Goal: Task Accomplishment & Management: Use online tool/utility

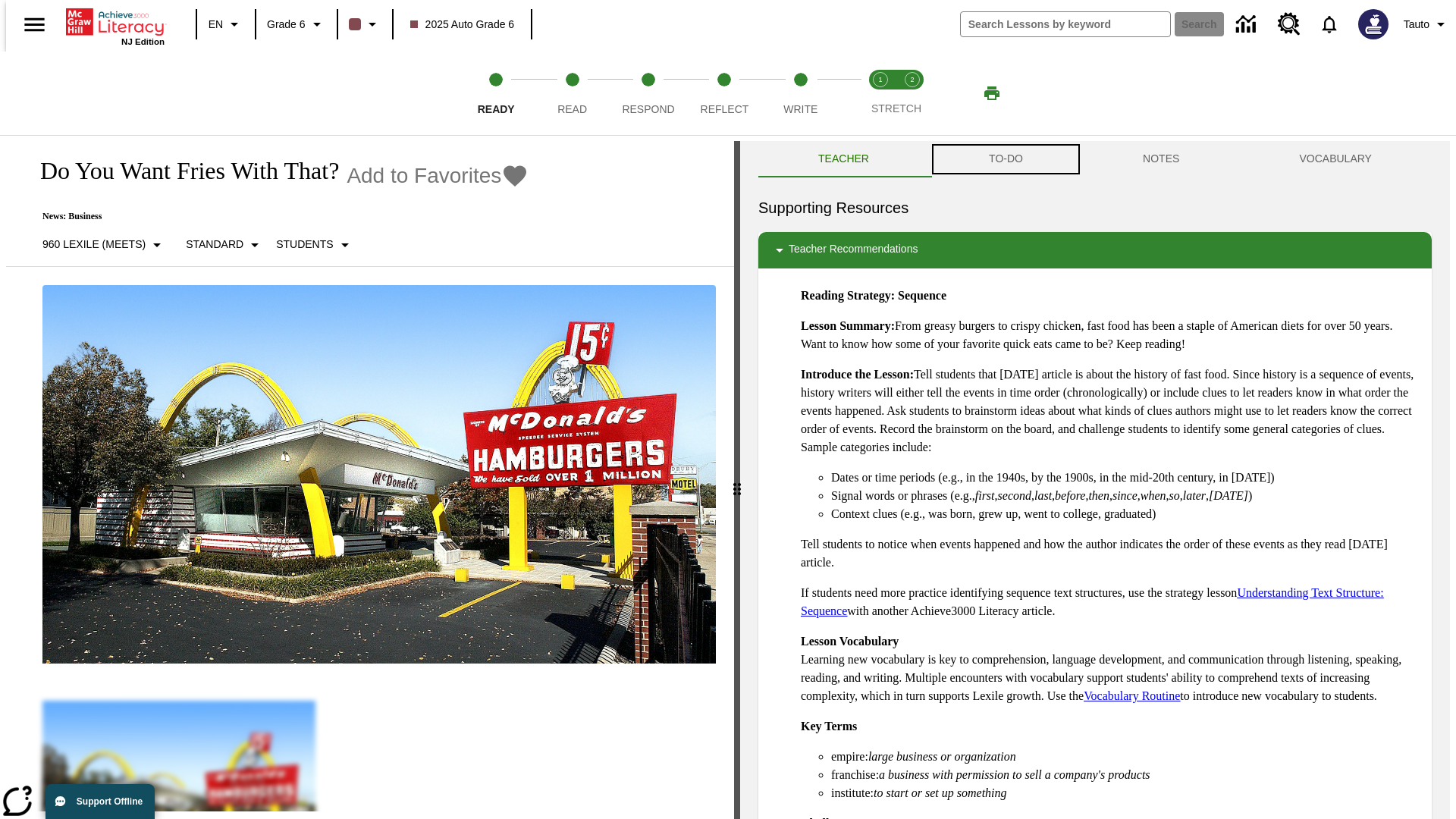
click at [1005, 159] on button "TO-DO" at bounding box center [1006, 160] width 154 height 37
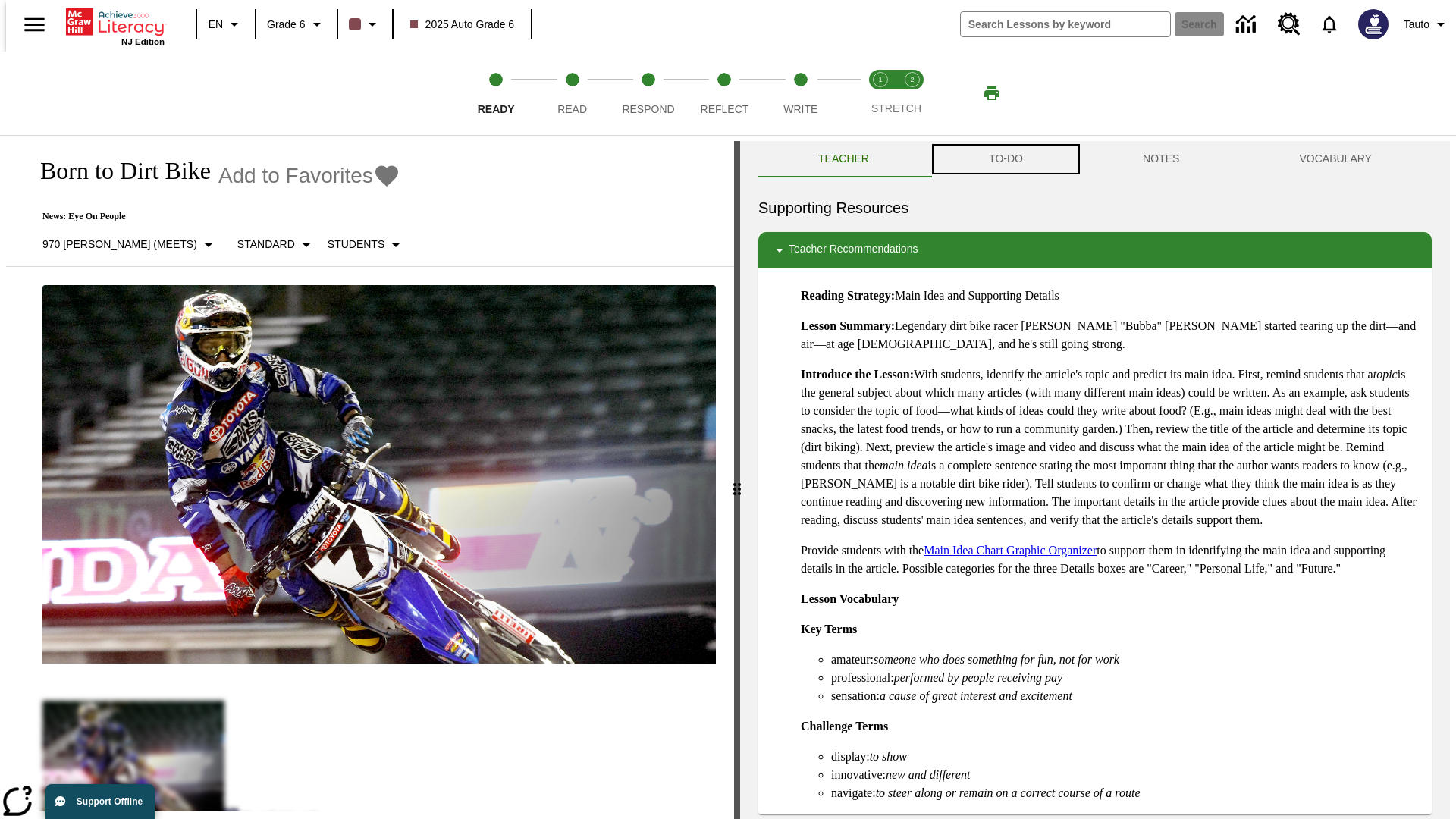
click at [1005, 159] on button "TO-DO" at bounding box center [1006, 160] width 154 height 37
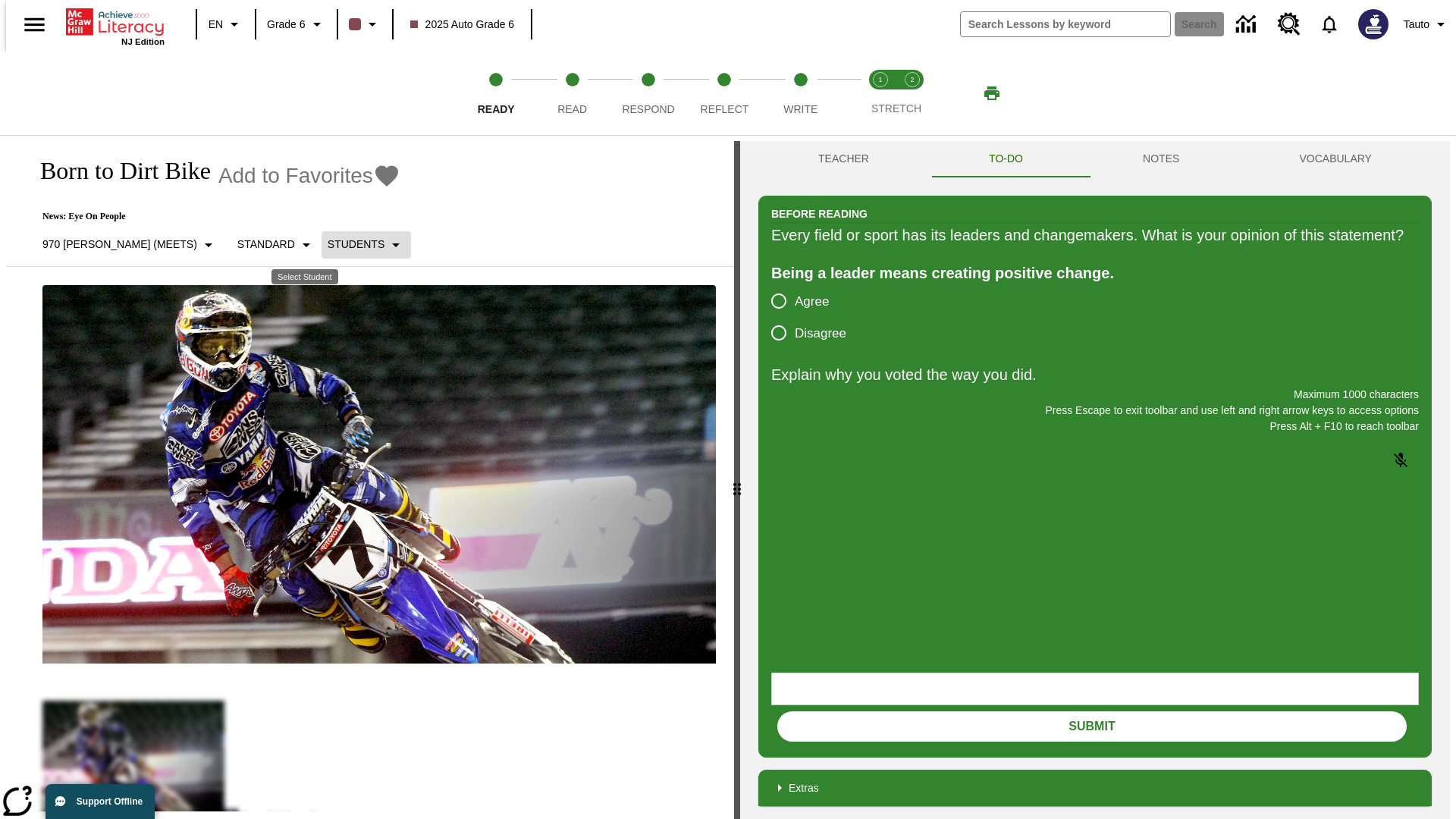
click at [327, 244] on p "Students" at bounding box center [355, 244] width 57 height 16
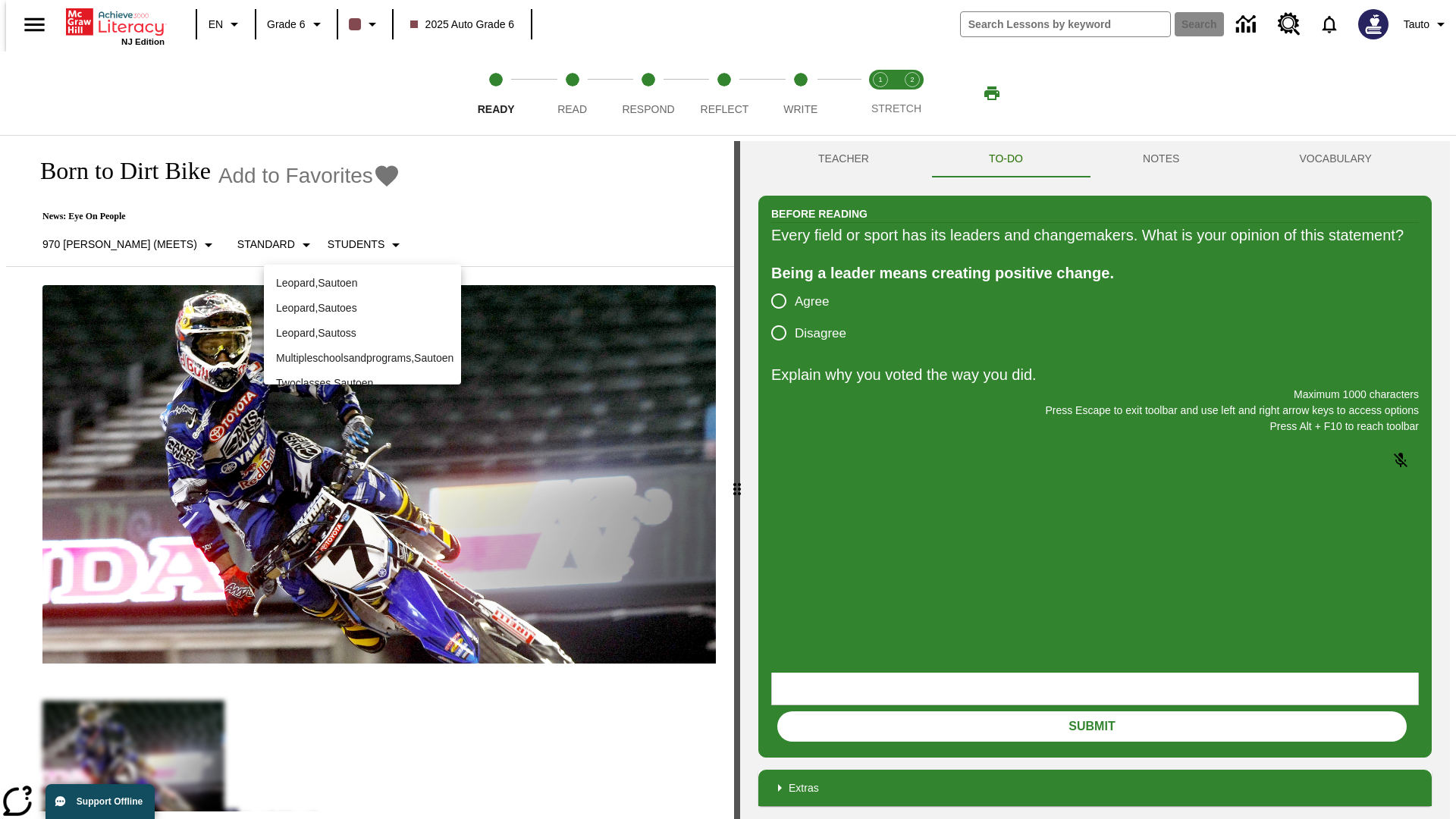
click at [363, 283] on p "Leopard , Sautoen" at bounding box center [363, 283] width 173 height 16
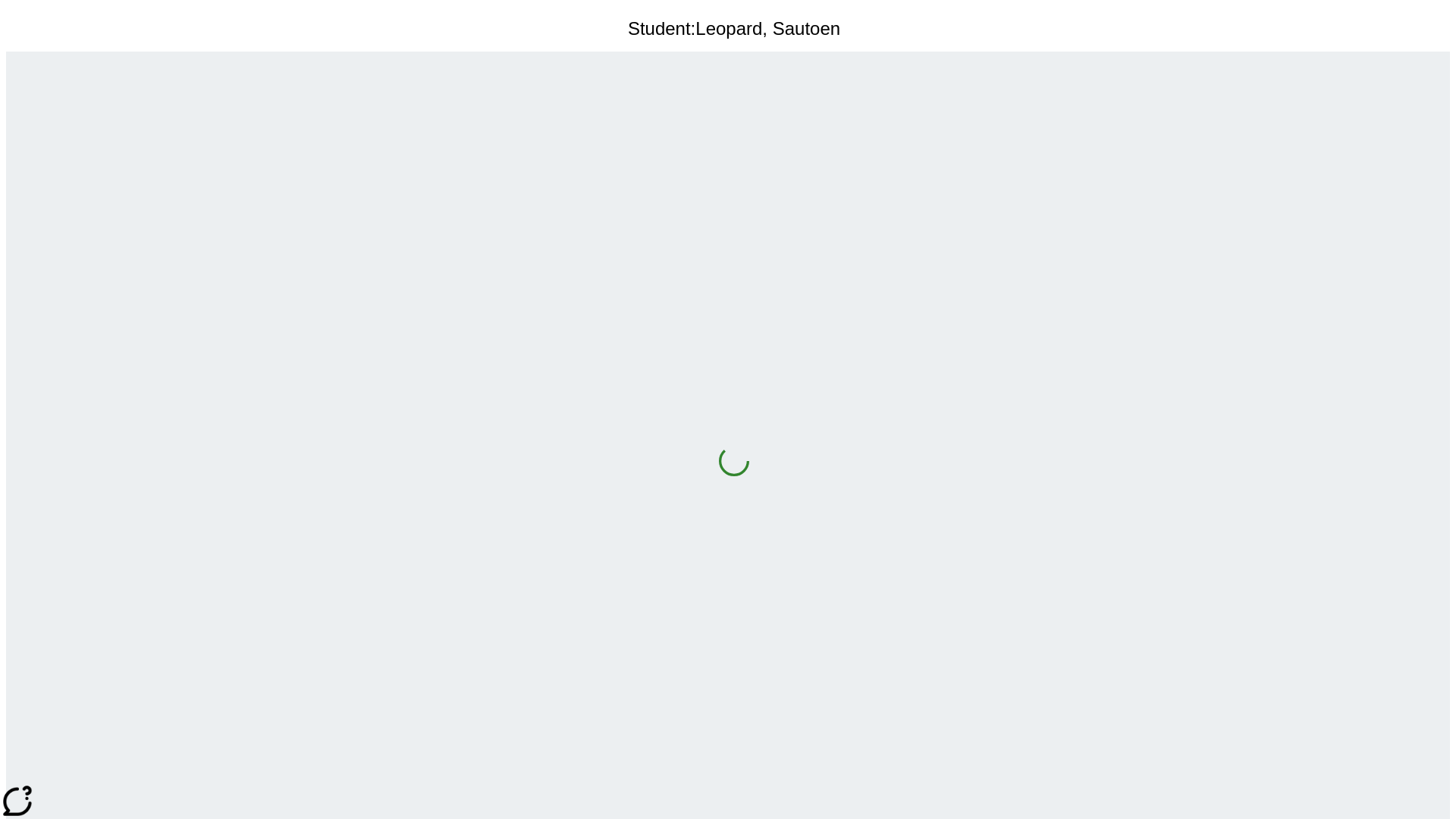
scroll to position [98, 0]
